Goal: Information Seeking & Learning: Find specific page/section

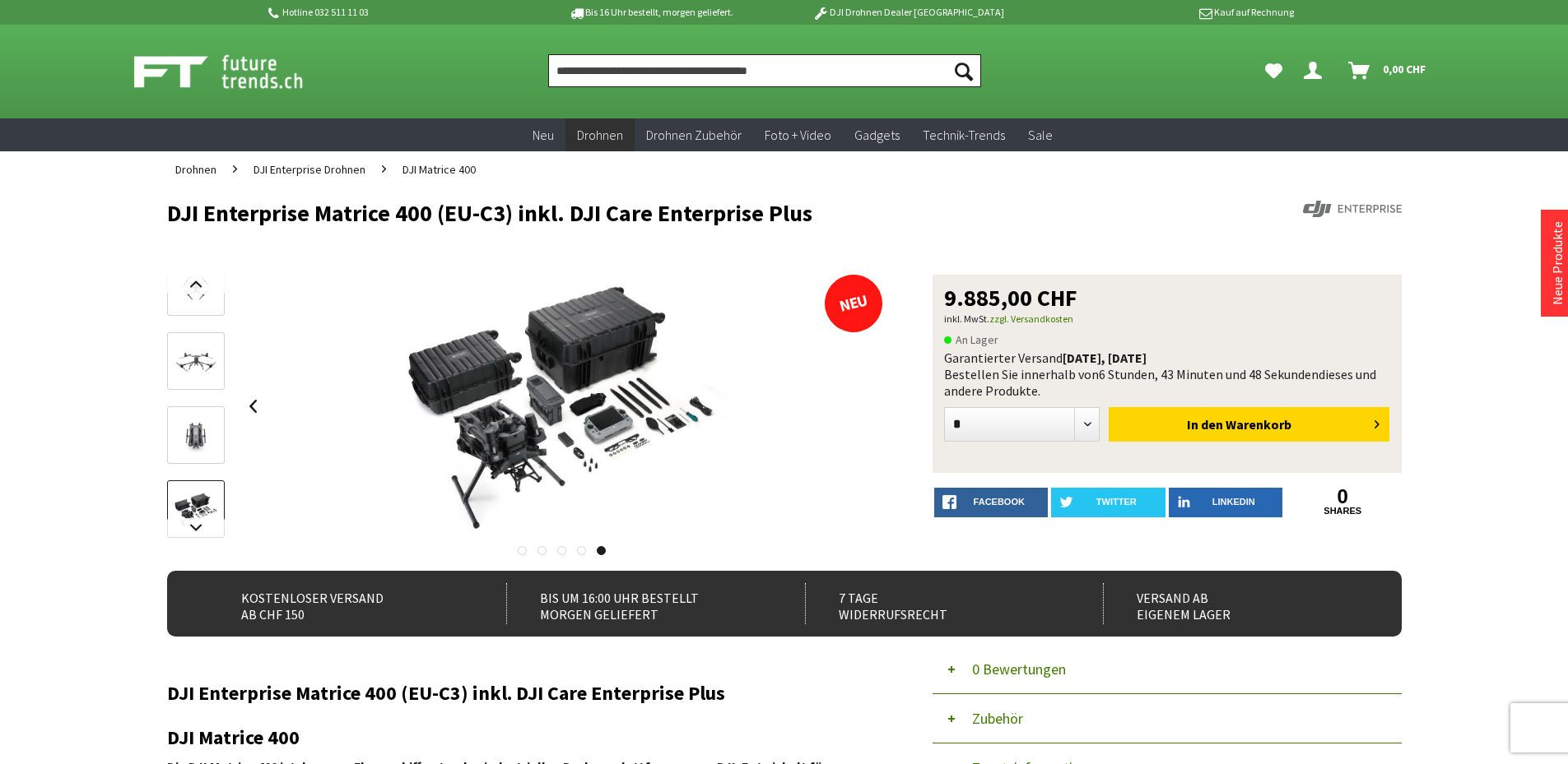
click at [669, 87] on input "Produkt, Marke, Kategorie, EAN, Artikelnummer…" at bounding box center [764, 70] width 433 height 33
type input "*********"
click at [946, 54] on button "Suchen" at bounding box center [963, 70] width 35 height 33
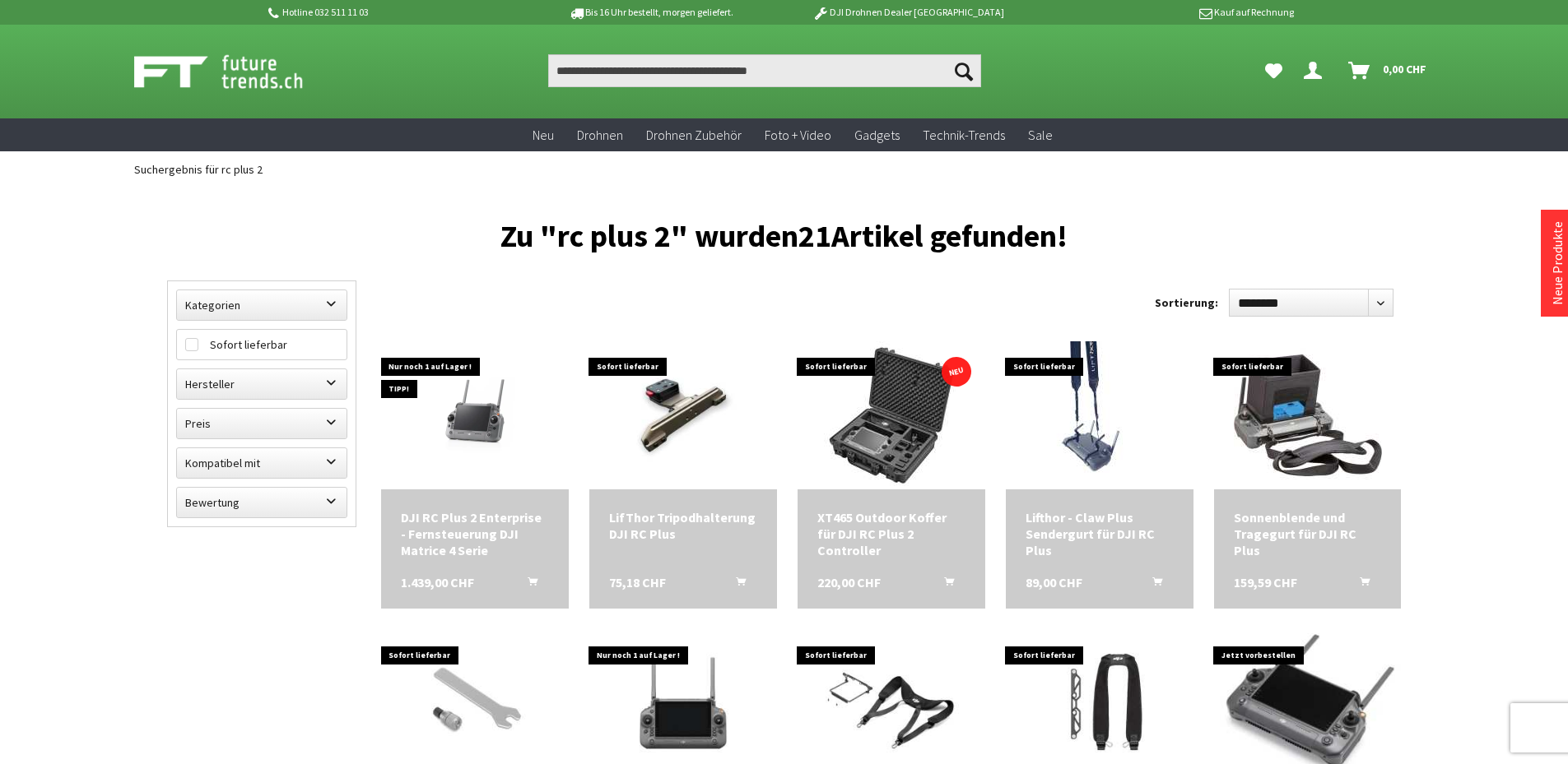
click at [189, 70] on img at bounding box center [236, 71] width 205 height 41
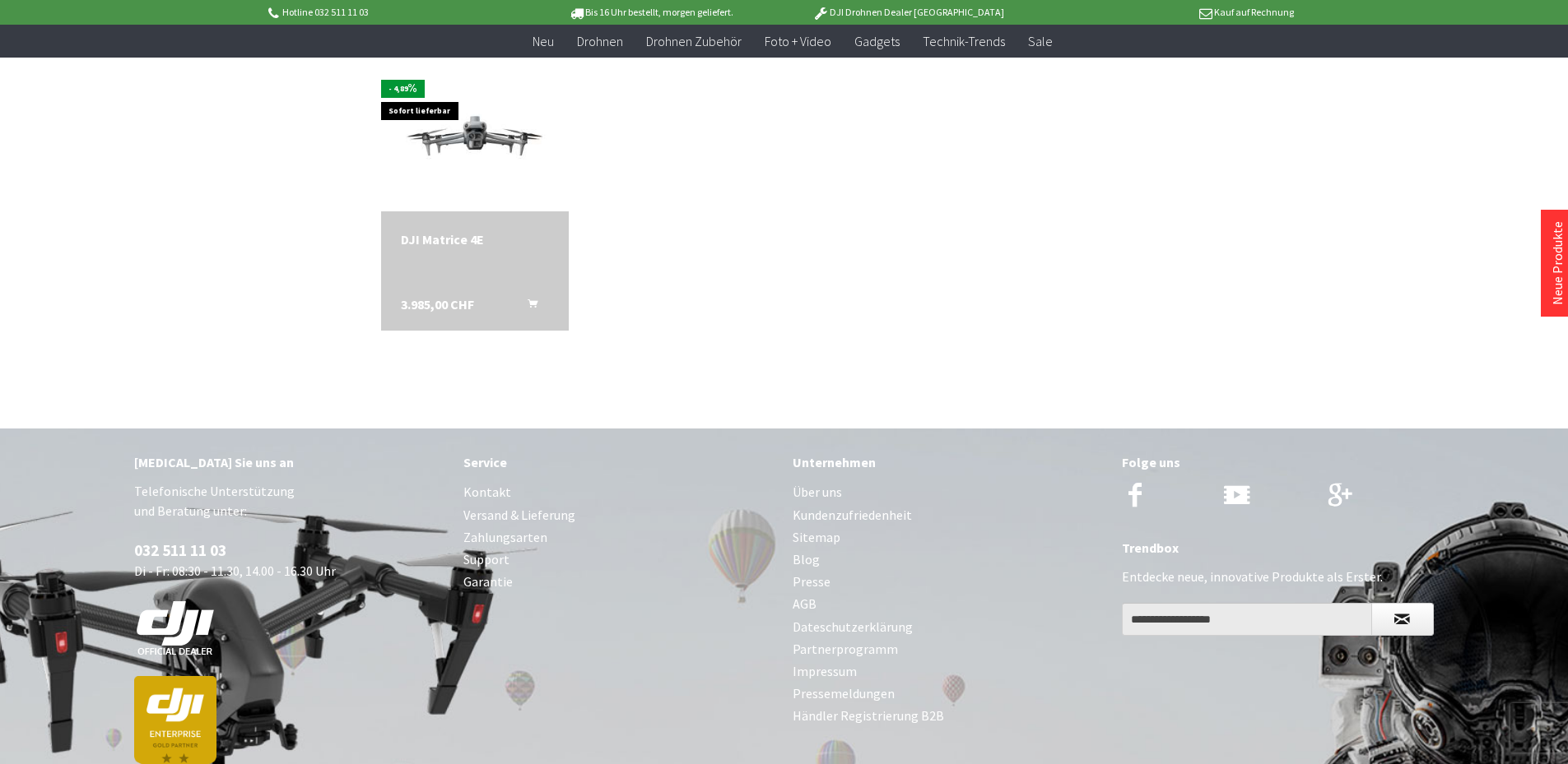
scroll to position [131, 0]
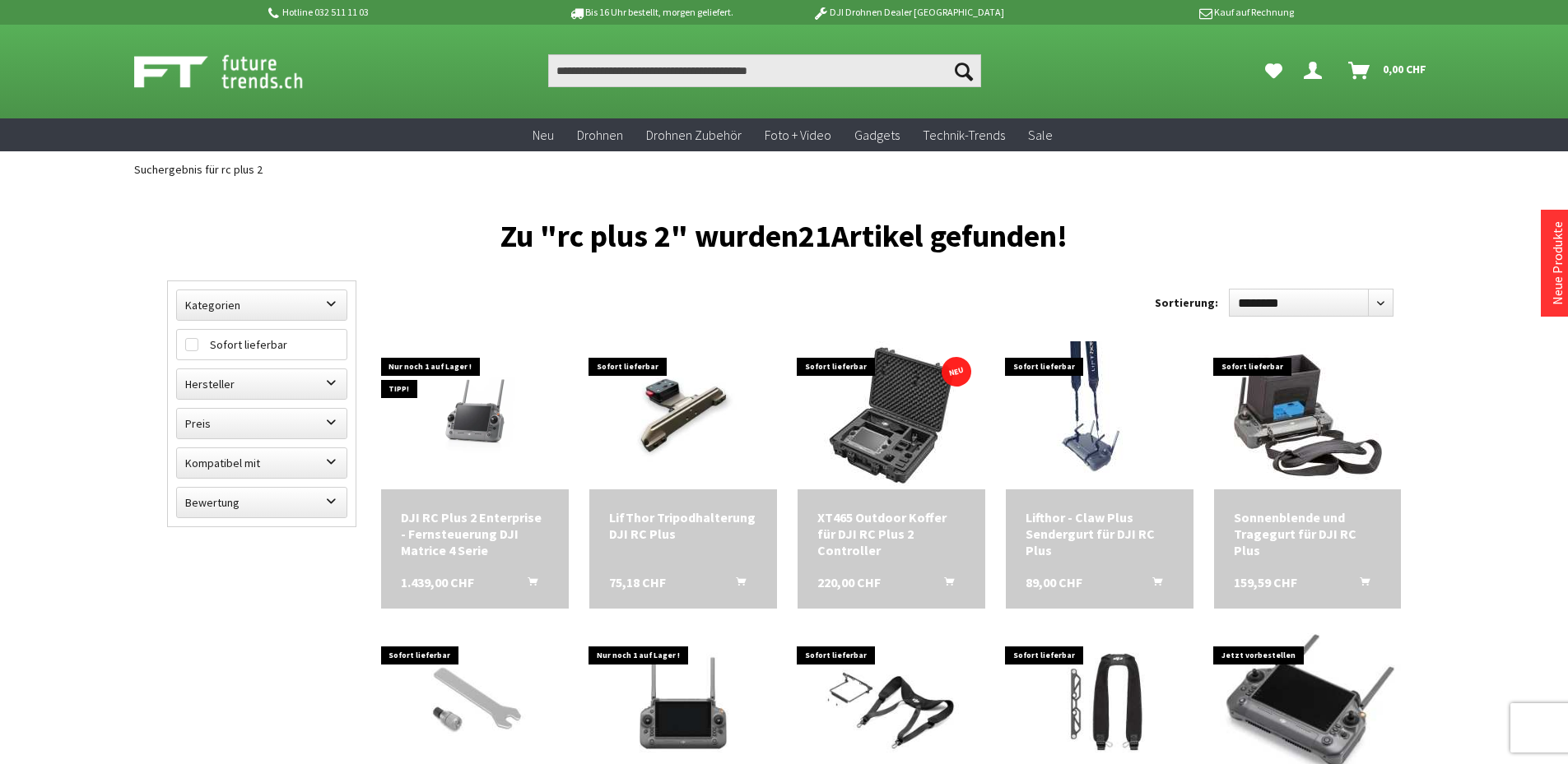
click at [154, 86] on img at bounding box center [236, 71] width 205 height 41
